Goal: Find specific page/section: Find specific page/section

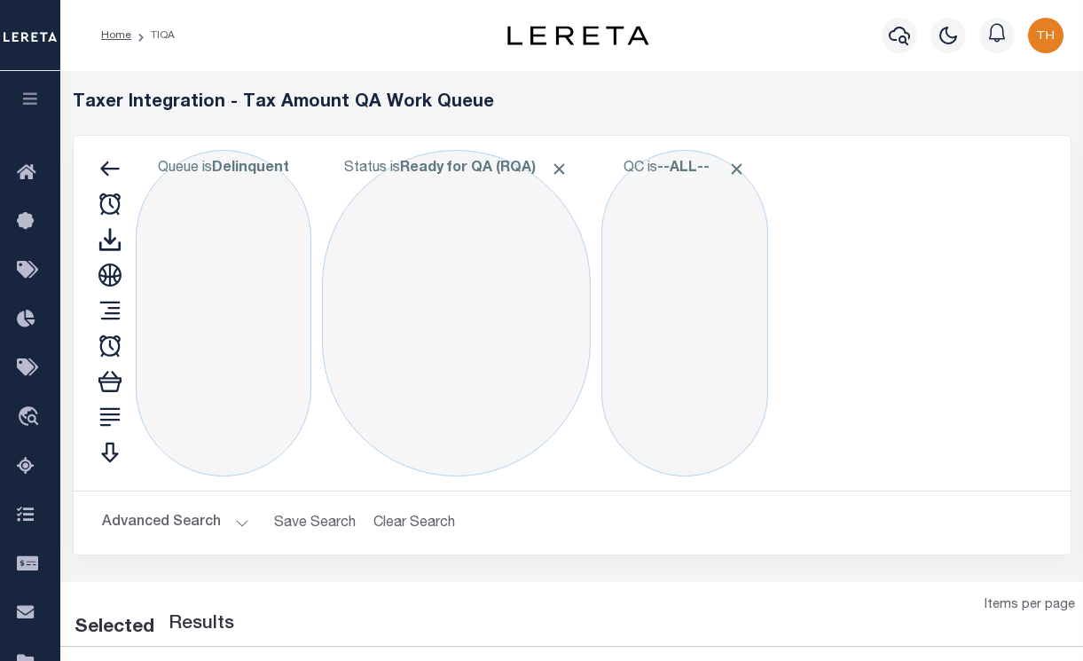
select select "200"
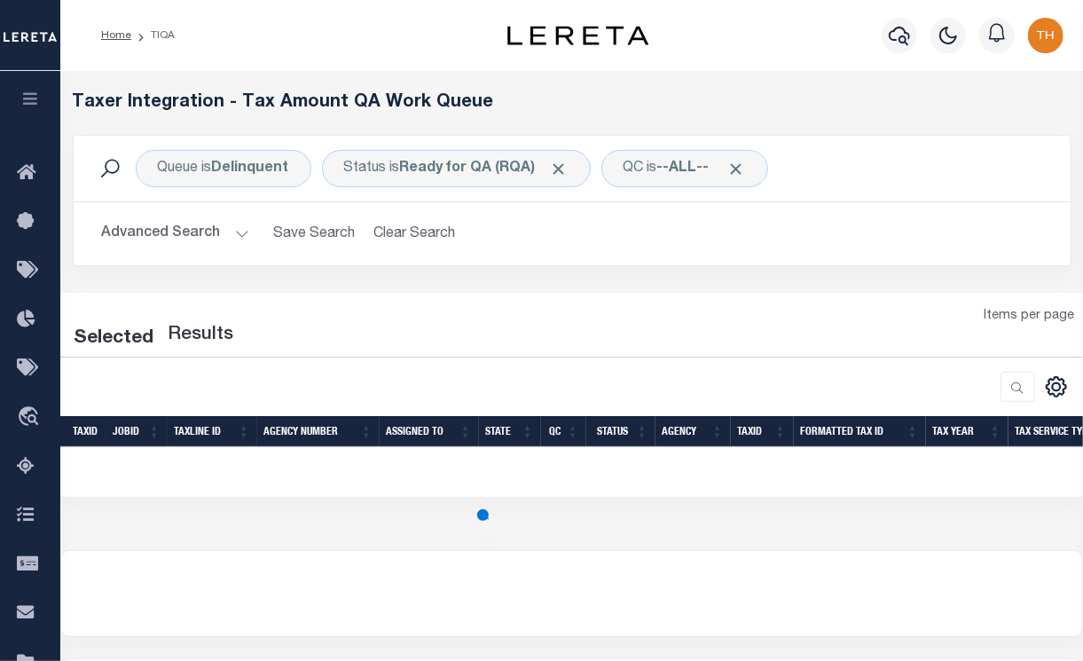
select select "200"
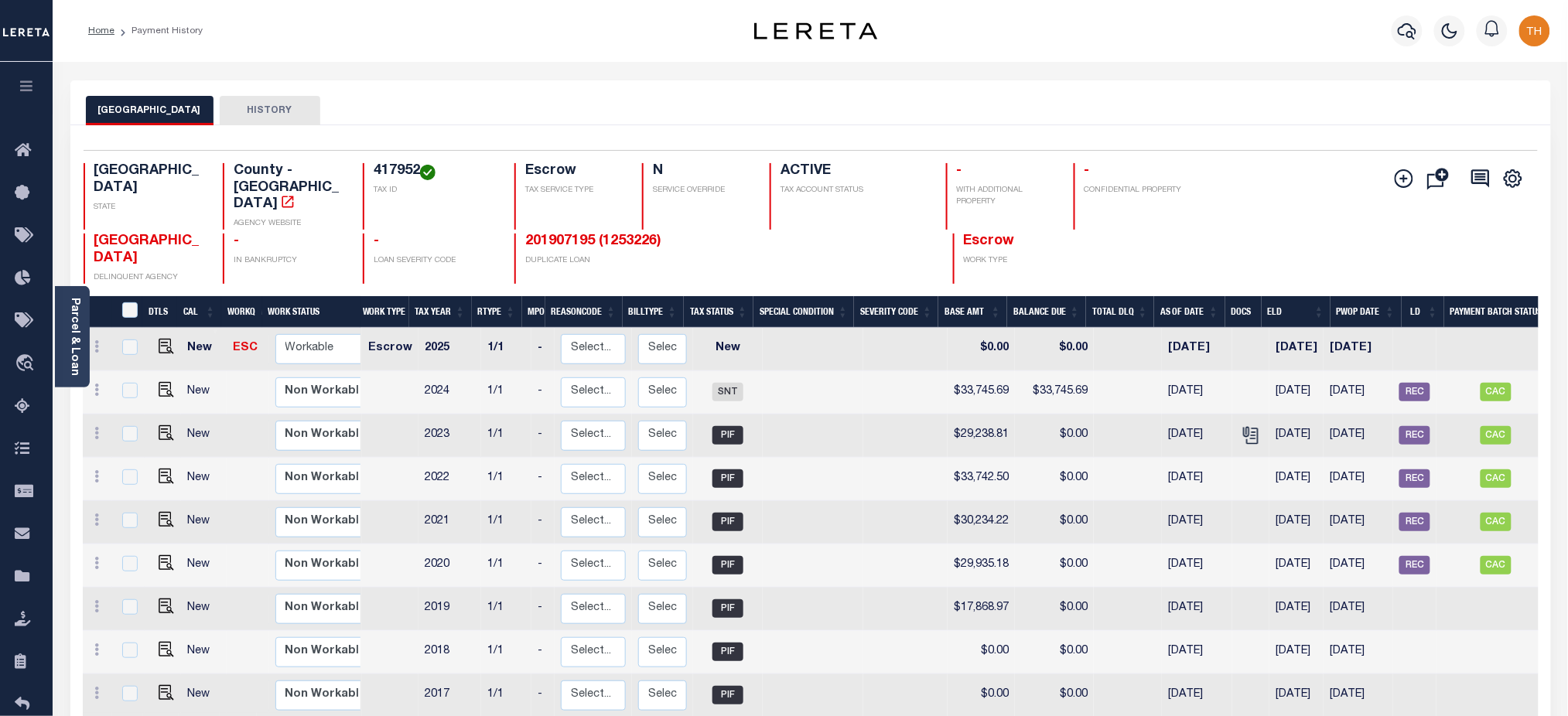
click at [37, 84] on button "button" at bounding box center [26, 88] width 52 height 52
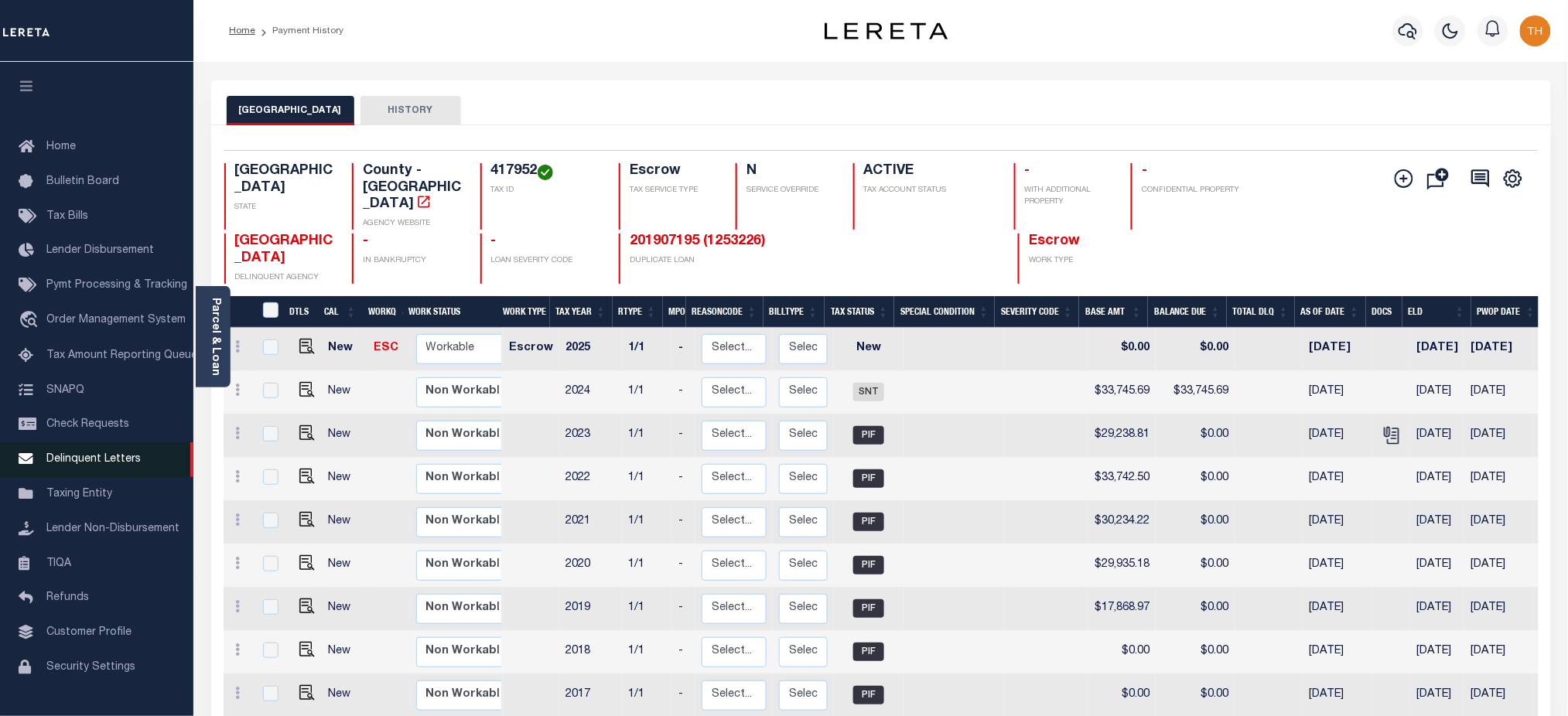
click at [114, 464] on span "Delinquent Letters" at bounding box center [93, 460] width 94 height 10
